Goal: Information Seeking & Learning: Compare options

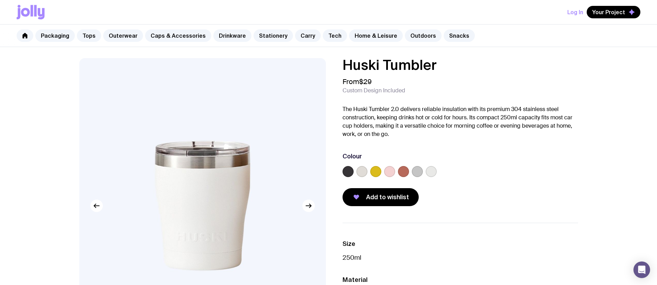
click at [346, 113] on p "The Huski Tumbler 2.0 delivers reliable insulation with its premium 304 stainle…" at bounding box center [459, 121] width 235 height 33
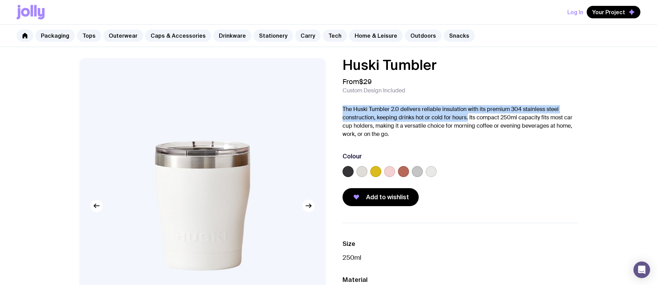
drag, startPoint x: 339, startPoint y: 108, endPoint x: 468, endPoint y: 117, distance: 129.4
click at [468, 117] on div "Huski Tumbler From $29 Custom Design Included The Huski Tumbler 2.0 delivers re…" at bounding box center [454, 132] width 246 height 148
copy p "The Huski Tumbler 2.0 delivers reliable insulation with its premium 304 stainle…"
click at [429, 119] on p "The Huski Tumbler 2.0 delivers reliable insulation with its premium 304 stainle…" at bounding box center [459, 121] width 235 height 33
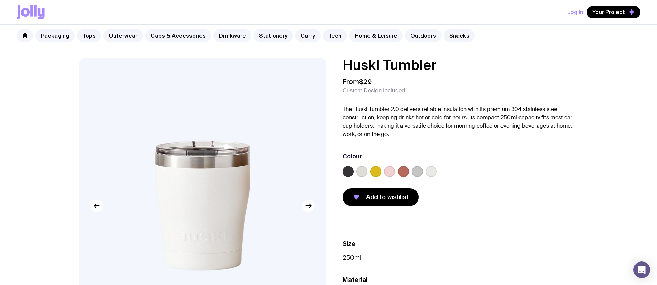
click at [399, 108] on p "The Huski Tumbler 2.0 delivers reliable insulation with its premium 304 stainle…" at bounding box center [459, 121] width 235 height 33
click at [401, 109] on p "The Huski Tumbler 2.0 delivers reliable insulation with its premium 304 stainle…" at bounding box center [459, 121] width 235 height 33
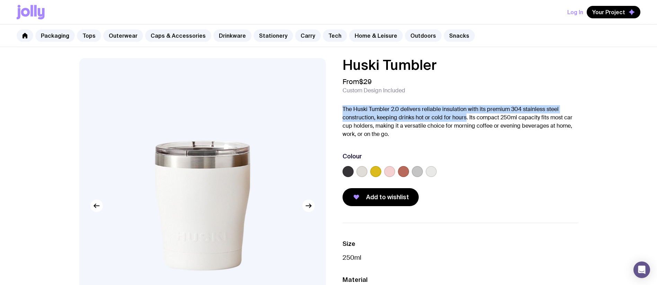
drag, startPoint x: 342, startPoint y: 110, endPoint x: 467, endPoint y: 116, distance: 124.8
click at [467, 116] on p "The Huski Tumbler 2.0 delivers reliable insulation with its premium 304 stainle…" at bounding box center [459, 121] width 235 height 33
copy p "The Huski Tumbler 2.0 delivers reliable insulation with its premium 304 stainle…"
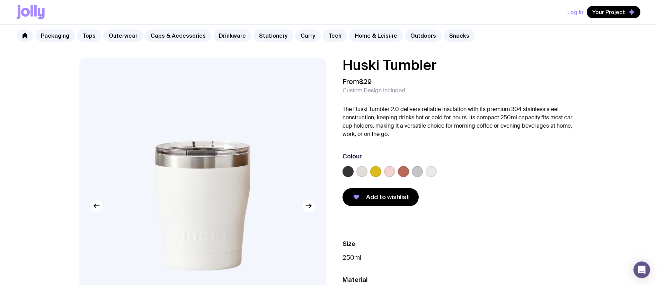
click at [473, 113] on p "The Huski Tumbler 2.0 delivers reliable insulation with its premium 304 stainle…" at bounding box center [459, 121] width 235 height 33
drag, startPoint x: 495, startPoint y: 115, endPoint x: 488, endPoint y: 111, distance: 8.0
click at [495, 115] on p "The Huski Tumbler 2.0 delivers reliable insulation with its premium 304 stainle…" at bounding box center [459, 121] width 235 height 33
drag, startPoint x: 487, startPoint y: 109, endPoint x: 467, endPoint y: 118, distance: 21.5
click at [467, 118] on p "The Huski Tumbler 2.0 delivers reliable insulation with its premium 304 stainle…" at bounding box center [459, 121] width 235 height 33
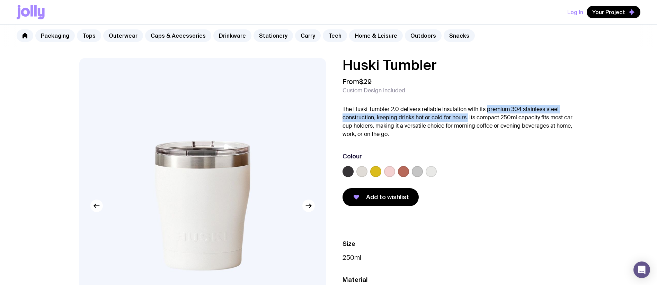
copy p "premium 304 stainless steel construction, keeping drinks hot or cold for hours."
click at [297, 35] on link "Carry" at bounding box center [308, 35] width 26 height 12
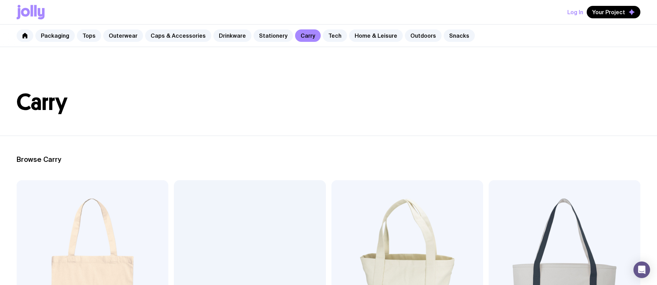
scroll to position [116, 0]
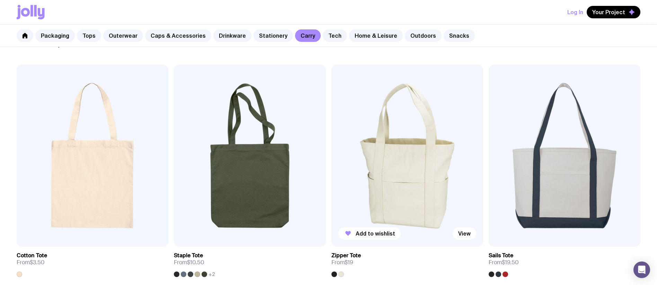
click at [421, 166] on img at bounding box center [407, 156] width 152 height 182
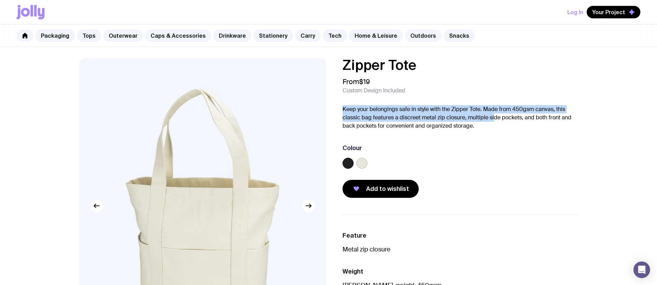
drag, startPoint x: 338, startPoint y: 108, endPoint x: 494, endPoint y: 116, distance: 156.0
click at [494, 116] on div "Zipper Tote From $19 Custom Design Included Keep your belongings safe in style …" at bounding box center [454, 128] width 246 height 140
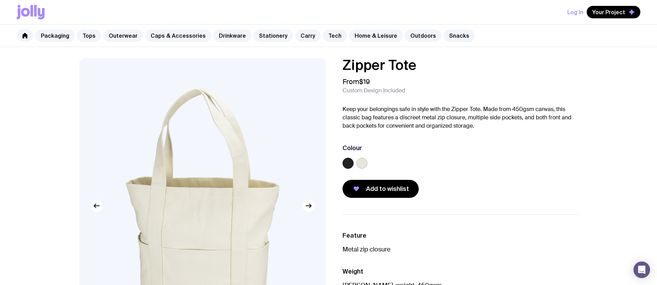
click at [495, 123] on p "Keep your belongings safe in style with the Zipper Tote. Made from 450gsm canva…" at bounding box center [459, 117] width 235 height 25
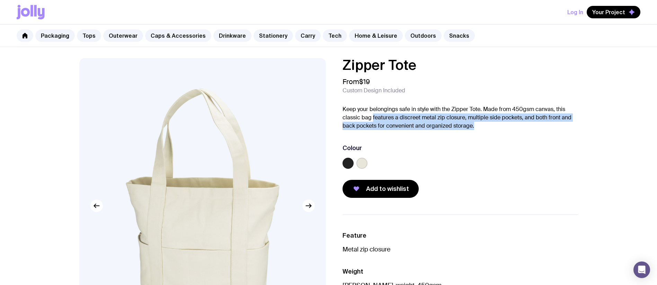
drag, startPoint x: 372, startPoint y: 117, endPoint x: 475, endPoint y: 126, distance: 102.9
click at [475, 126] on p "Keep your belongings safe in style with the Zipper Tote. Made from 450gsm canva…" at bounding box center [459, 117] width 235 height 25
copy p "features a discreet metal zip closure, multiple side pockets, and both front an…"
click at [413, 124] on p "Keep your belongings safe in style with the Zipper Tote. Made from 450gsm canva…" at bounding box center [459, 117] width 235 height 25
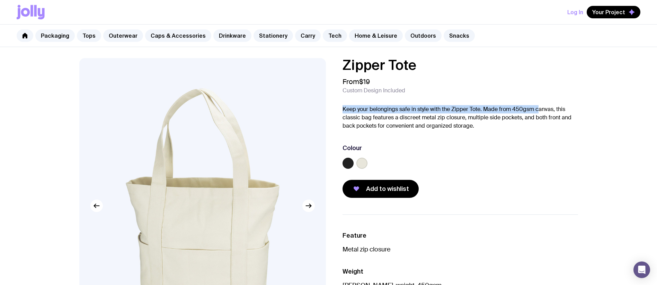
drag, startPoint x: 340, startPoint y: 108, endPoint x: 538, endPoint y: 110, distance: 198.0
click at [538, 110] on div "Zipper Tote From $19 Custom Design Included Keep your belongings safe in style …" at bounding box center [454, 128] width 246 height 140
click at [486, 109] on p "Keep your belongings safe in style with the Zipper Tote. Made from 450gsm canva…" at bounding box center [459, 117] width 235 height 25
click at [507, 112] on p "Keep your belongings safe in style with the Zipper Tote. Made from 450gsm canva…" at bounding box center [459, 117] width 235 height 25
click at [466, 111] on p "Keep your belongings safe in style with the Zipper Tote. Made from 450gsm canva…" at bounding box center [459, 117] width 235 height 25
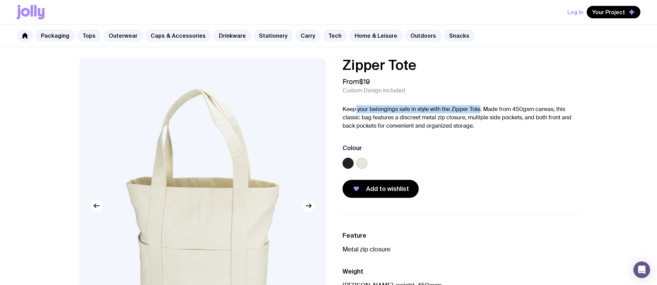
click at [354, 109] on p "Keep your belongings safe in style with the Zipper Tote. Made from 450gsm canva…" at bounding box center [459, 117] width 235 height 25
click at [497, 113] on p "Keep your belongings safe in style with the Zipper Tote. Made from 450gsm canva…" at bounding box center [459, 117] width 235 height 25
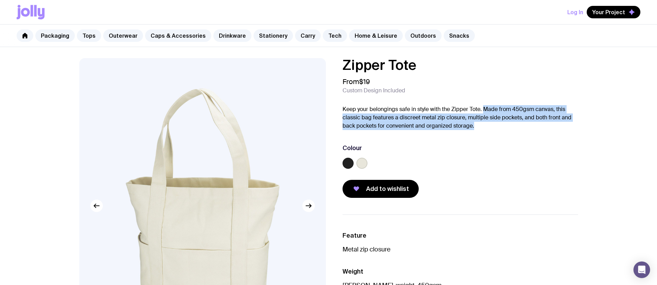
drag, startPoint x: 484, startPoint y: 107, endPoint x: 474, endPoint y: 127, distance: 21.7
click at [474, 127] on p "Keep your belongings safe in style with the Zipper Tote. Made from 450gsm canva…" at bounding box center [459, 117] width 235 height 25
copy p "Made from 450gsm canvas, this classic bag features a discreet metal zip closure…"
click at [51, 37] on link "Packaging" at bounding box center [54, 35] width 39 height 12
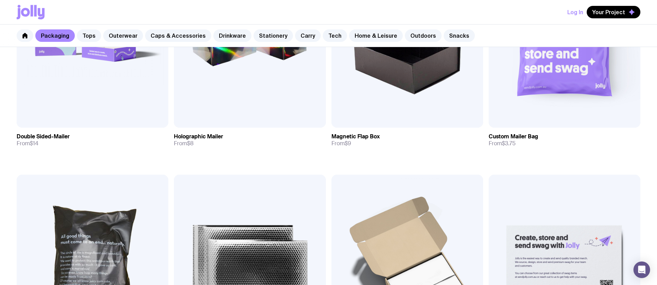
scroll to position [565, 0]
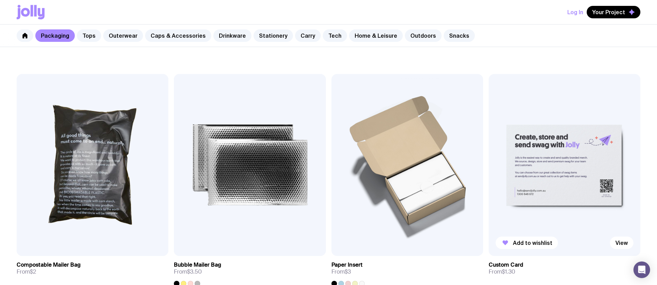
click at [557, 184] on img at bounding box center [564, 165] width 152 height 182
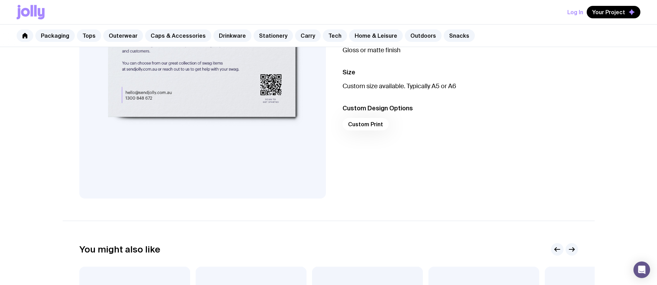
scroll to position [9, 0]
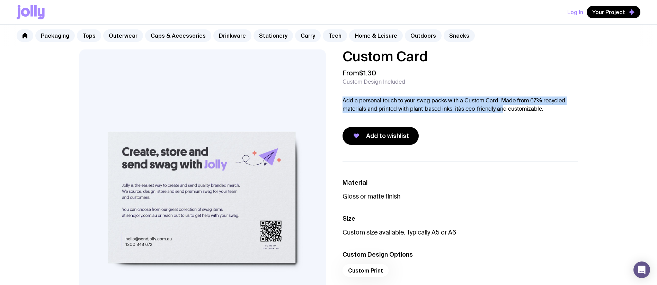
drag, startPoint x: 356, startPoint y: 101, endPoint x: 504, endPoint y: 106, distance: 147.9
click at [504, 106] on p "Add a personal touch to your swag packs with a Custom Card. Made from 67% recyc…" at bounding box center [459, 105] width 235 height 17
click at [501, 104] on p "Add a personal touch to your swag packs with a Custom Card. Made from 67% recyc…" at bounding box center [459, 105] width 235 height 17
drag, startPoint x: 501, startPoint y: 100, endPoint x: 549, endPoint y: 110, distance: 49.2
click at [549, 111] on p "Add a personal touch to your swag packs with a Custom Card. Made from 67% recyc…" at bounding box center [459, 105] width 235 height 17
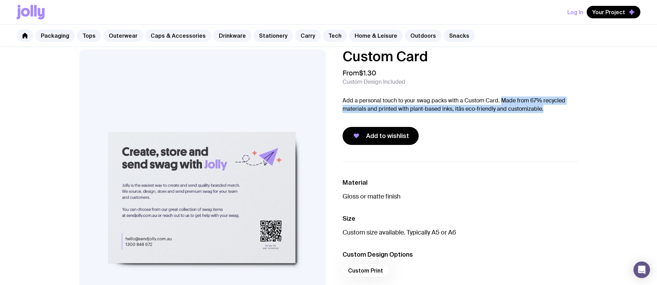
copy p "Made from 67% recycled materials and printed with plant-based inks, itâs eco-fr…"
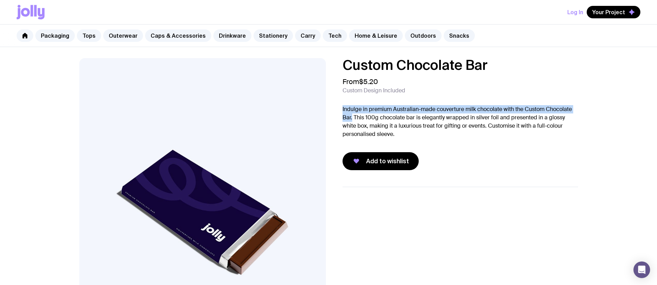
drag, startPoint x: 342, startPoint y: 108, endPoint x: 352, endPoint y: 118, distance: 14.7
click at [352, 118] on p "Indulge in premium Australian-made couverture milk chocolate with the Custom Ch…" at bounding box center [459, 121] width 235 height 33
copy p "Indulge in premium Australian-made couverture milk chocolate with the Custom Ch…"
